Goal: Entertainment & Leisure: Consume media (video, audio)

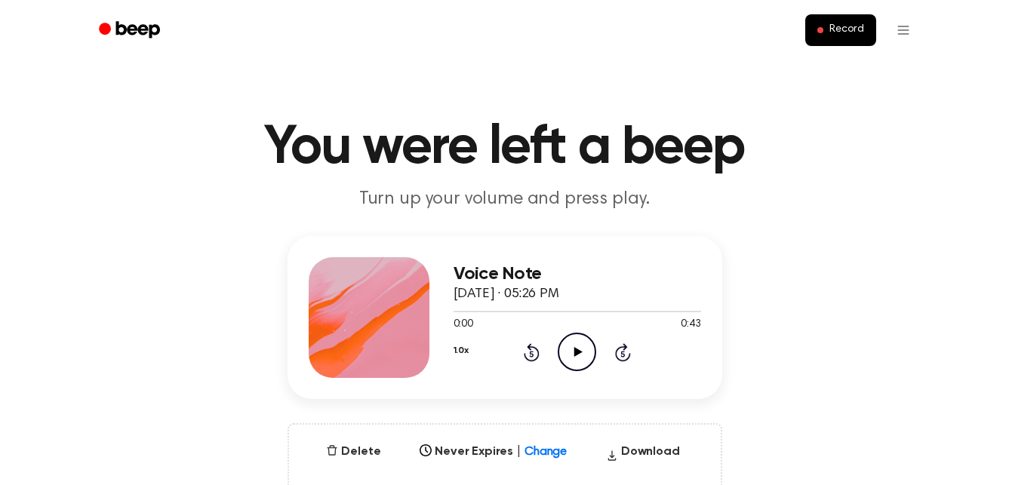
click at [573, 340] on icon "Play Audio" at bounding box center [577, 352] width 38 height 38
drag, startPoint x: 529, startPoint y: 316, endPoint x: 389, endPoint y: 309, distance: 140.5
click at [389, 309] on div "Voice Note September 11, 2025 · 05:26 PM 0:15 0:43 Your browser does not suppor…" at bounding box center [504, 317] width 435 height 163
click at [707, 272] on div "Voice Note September 11, 2025 · 05:26 PM 0:17 0:43 Your browser does not suppor…" at bounding box center [504, 317] width 435 height 163
drag, startPoint x: 558, startPoint y: 310, endPoint x: 460, endPoint y: 307, distance: 97.4
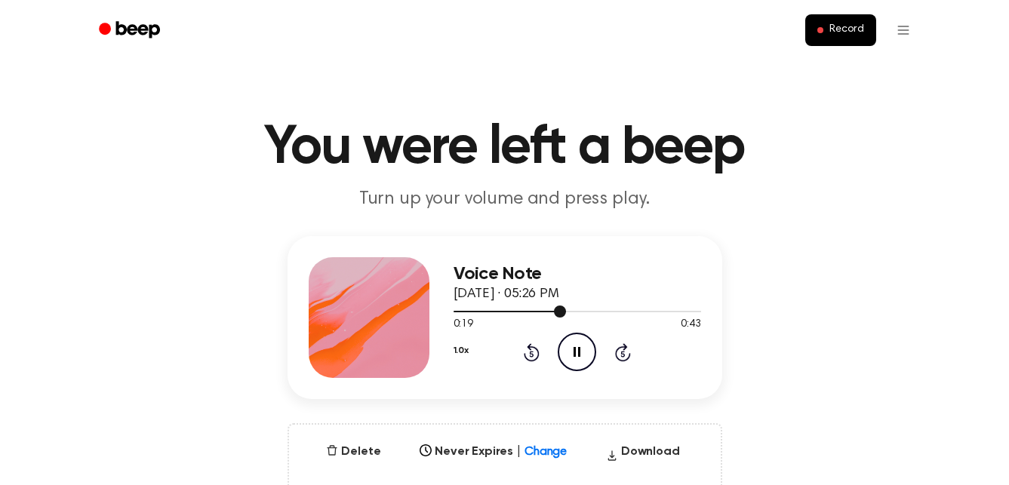
click at [460, 307] on div at bounding box center [576, 311] width 247 height 12
click at [575, 355] on icon at bounding box center [578, 352] width 8 height 10
click at [575, 355] on icon at bounding box center [576, 352] width 7 height 10
